Goal: Transaction & Acquisition: Obtain resource

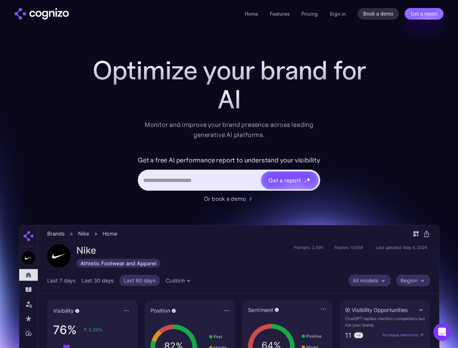
click at [424, 14] on link "Get a report" at bounding box center [424, 14] width 39 height 12
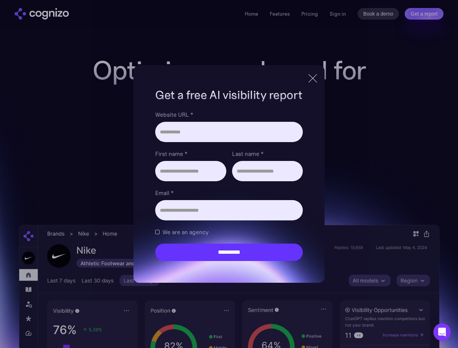
click at [289, 180] on input "Last name *" at bounding box center [267, 171] width 71 height 20
click at [442, 332] on icon "Open Intercom Messenger" at bounding box center [442, 332] width 8 height 9
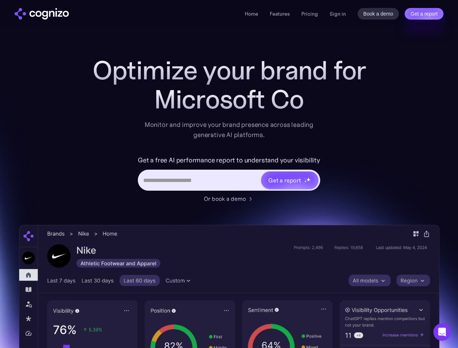
click at [424, 14] on link "Get a report" at bounding box center [424, 14] width 39 height 12
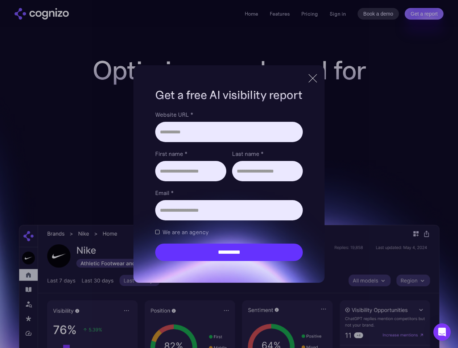
click at [289, 180] on input "Last name *" at bounding box center [267, 171] width 71 height 20
click at [442, 332] on icon "Open Intercom Messenger" at bounding box center [442, 332] width 8 height 9
